Goal: Information Seeking & Learning: Check status

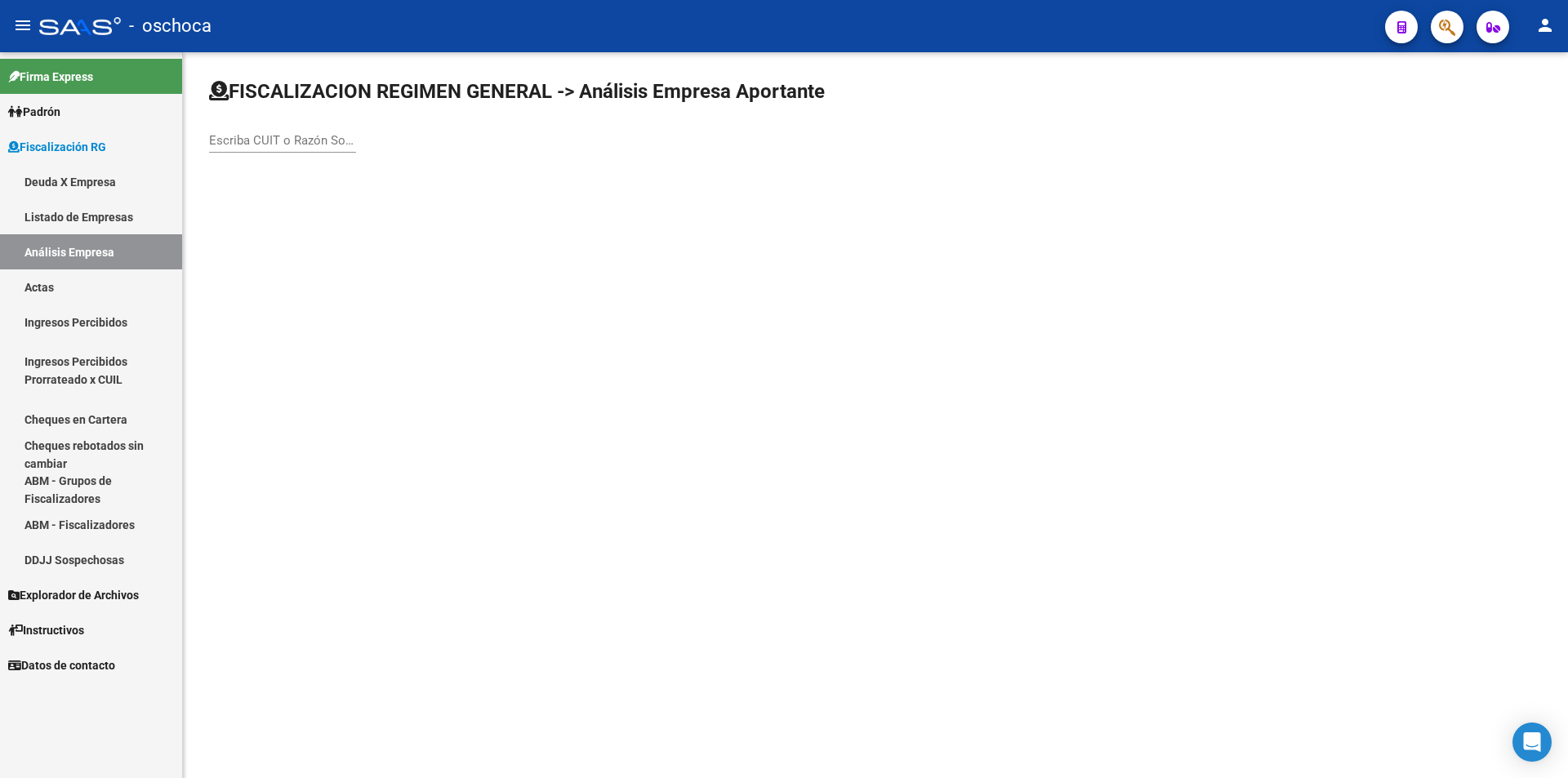
click at [292, 156] on div "Escriba CUIT o Razón Social para buscar" at bounding box center [282, 143] width 147 height 51
click at [292, 146] on input "Escriba CUIT o Razón Social para buscar" at bounding box center [282, 140] width 147 height 15
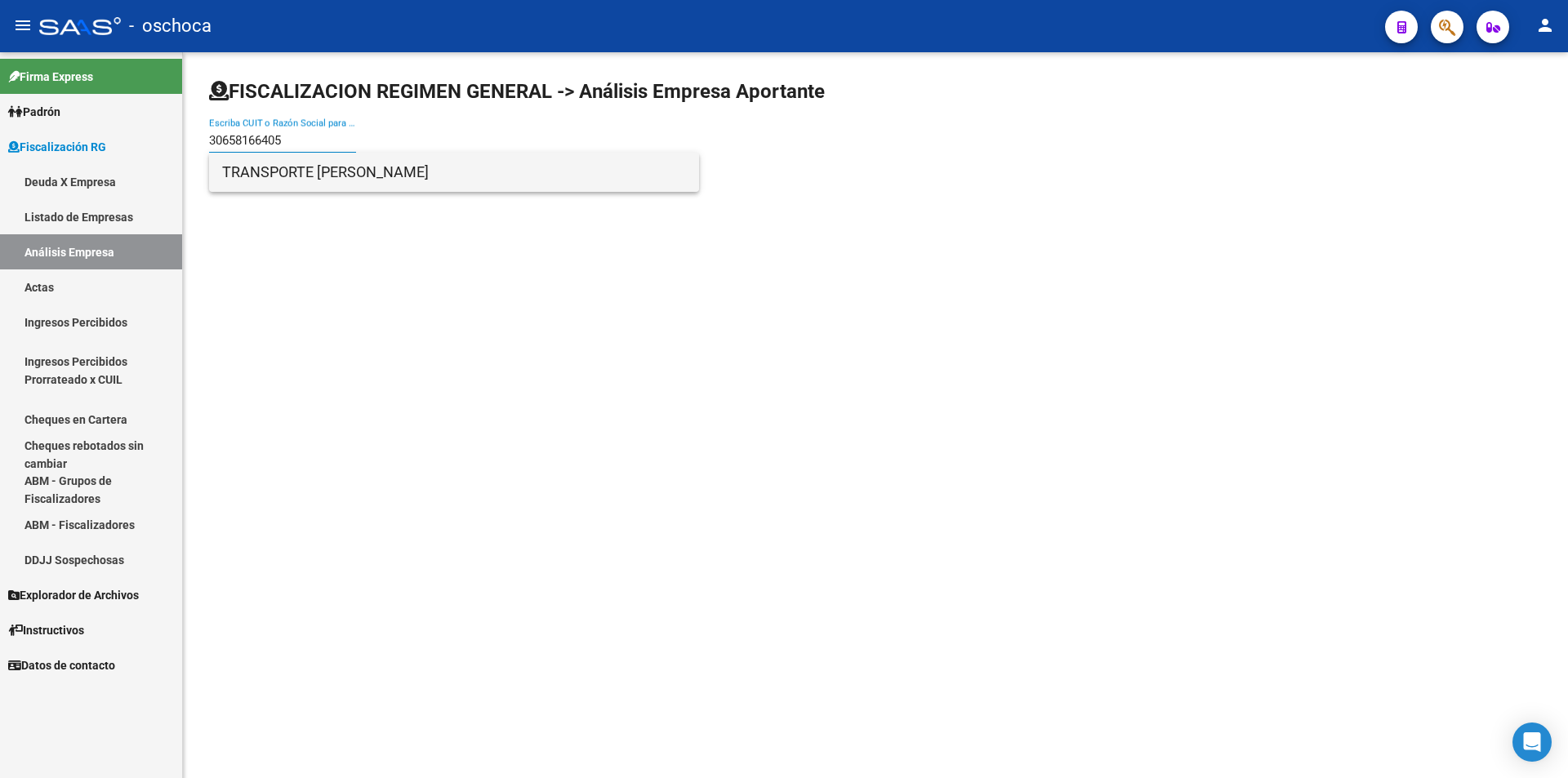
type input "30658166405"
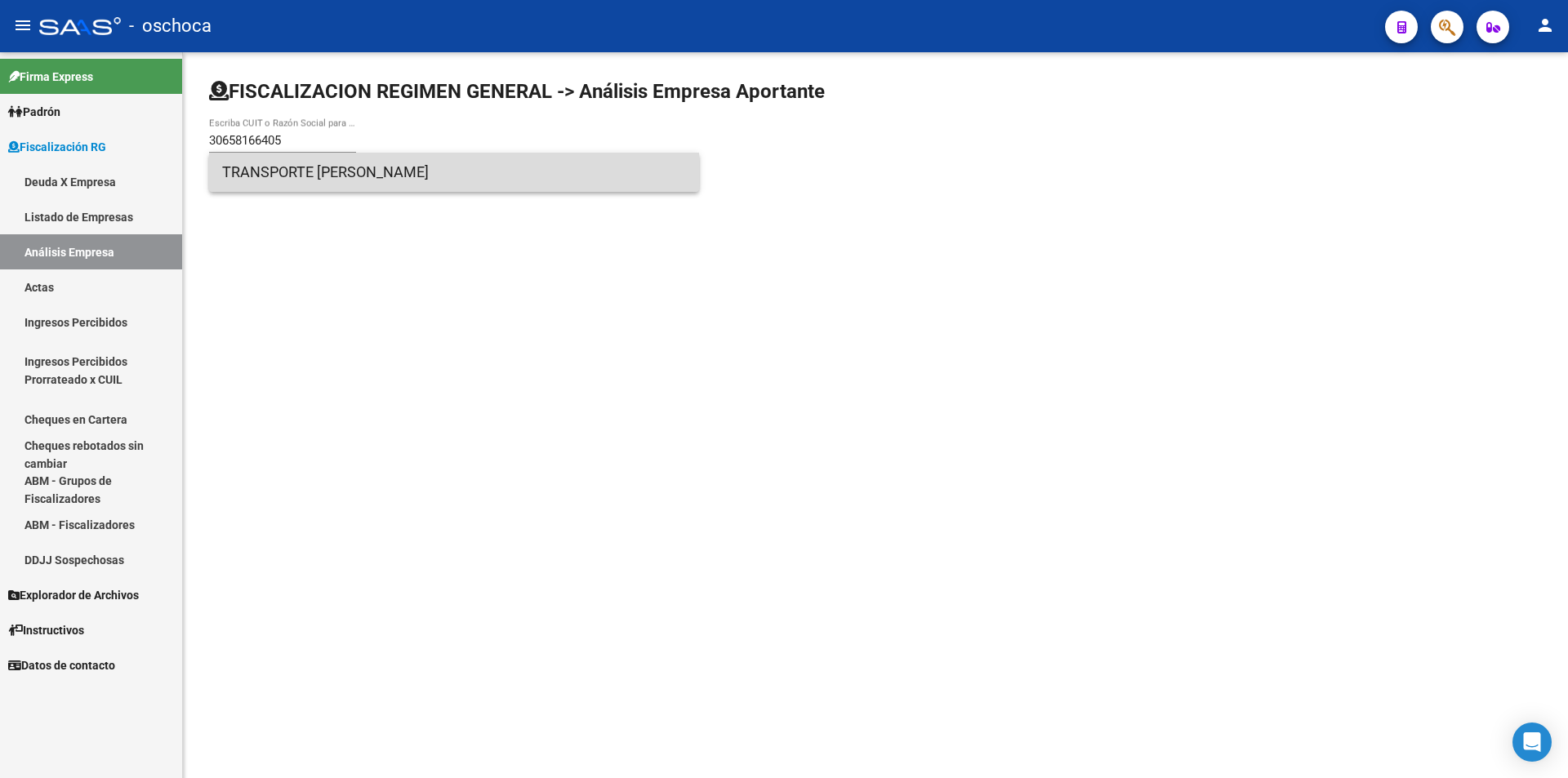
click at [319, 172] on span "TRANSPORTE [PERSON_NAME]" at bounding box center [454, 172] width 464 height 40
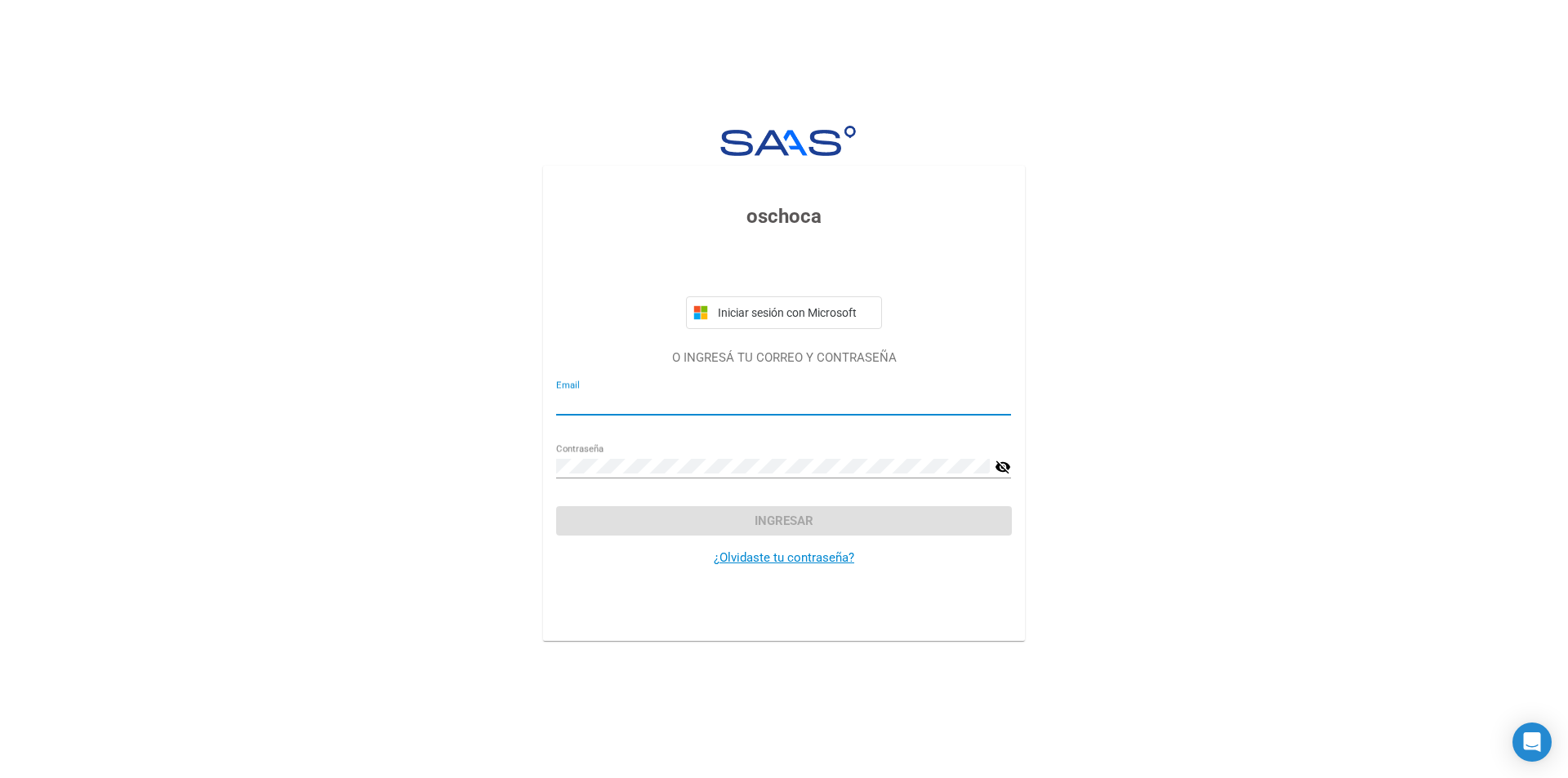
type input "[EMAIL_ADDRESS][DOMAIN_NAME]"
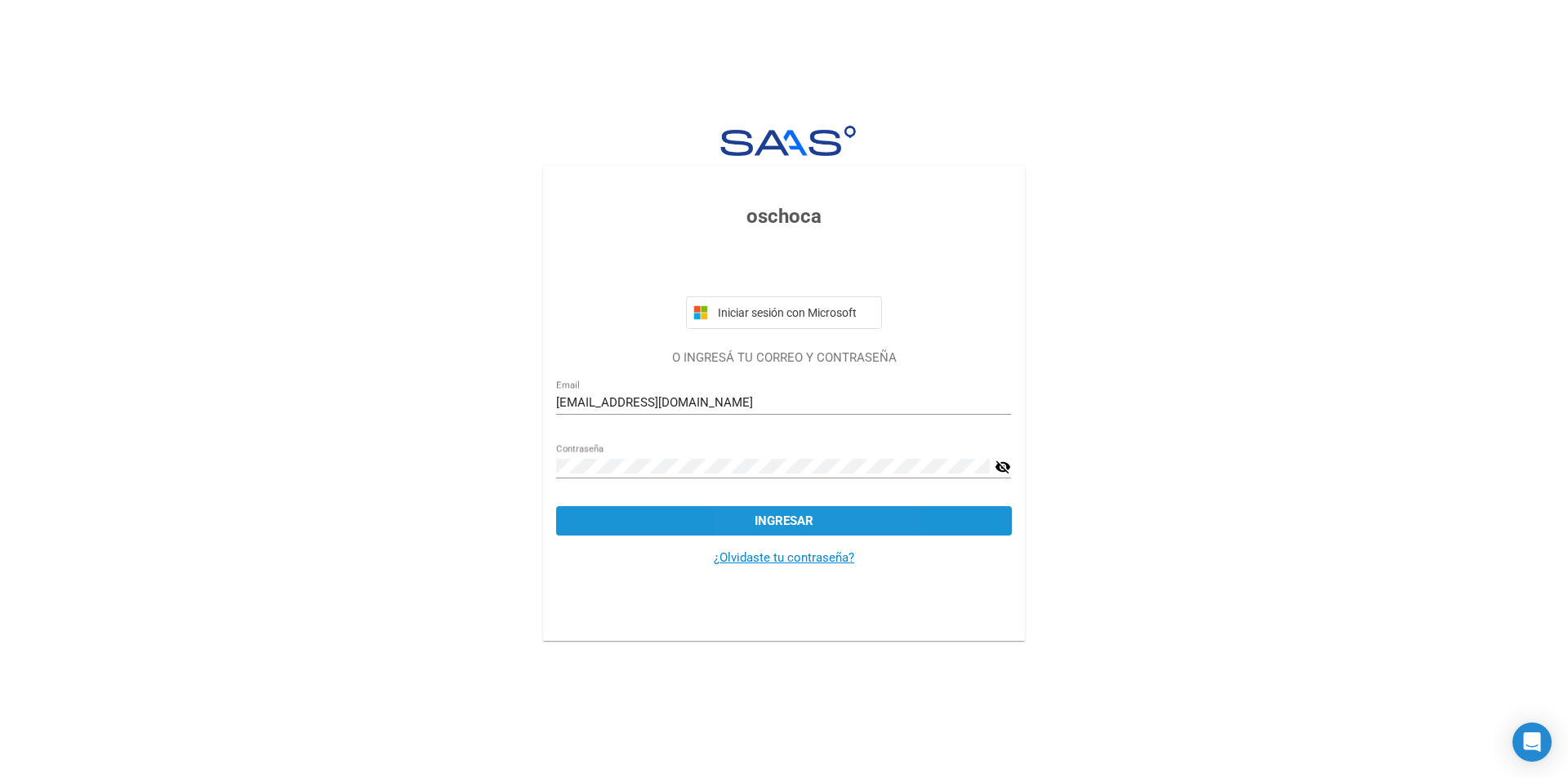
click at [759, 515] on span "Ingresar" at bounding box center [783, 520] width 58 height 15
